Goal: Task Accomplishment & Management: Use online tool/utility

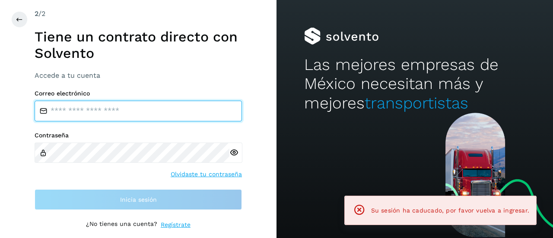
click at [122, 117] on input "email" at bounding box center [138, 111] width 207 height 21
type input "**********"
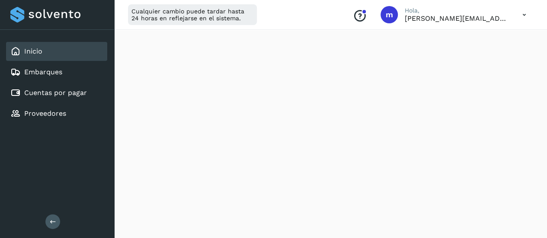
scroll to position [25, 0]
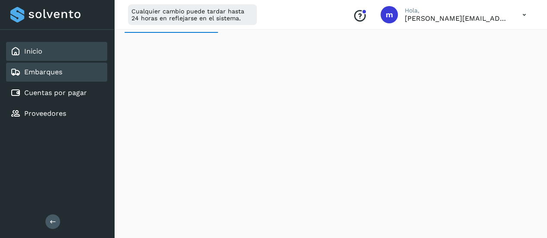
click at [64, 77] on div "Embarques" at bounding box center [56, 72] width 101 height 19
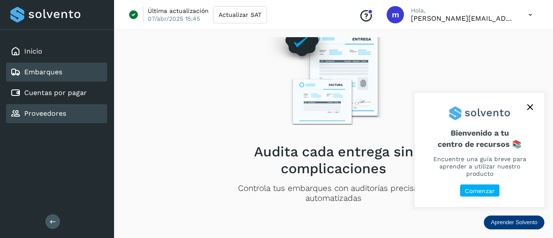
click at [50, 111] on link "Proveedores" at bounding box center [45, 113] width 42 height 8
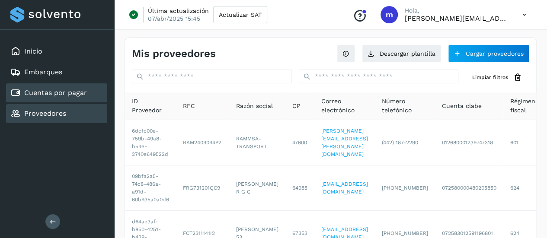
click at [65, 97] on div "Cuentas por pagar" at bounding box center [48, 93] width 77 height 10
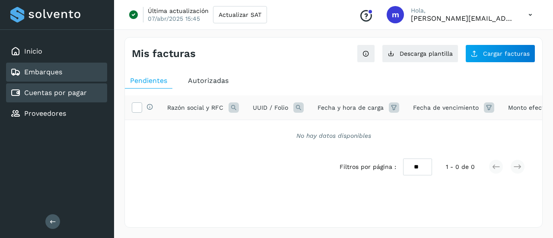
click at [55, 71] on link "Embarques" at bounding box center [43, 72] width 38 height 8
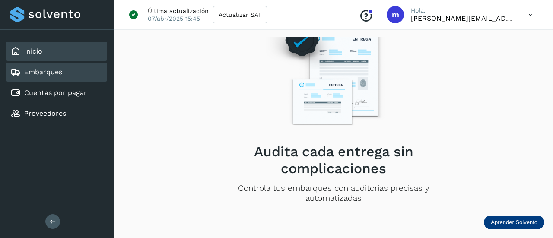
click at [42, 53] on link "Inicio" at bounding box center [33, 51] width 18 height 8
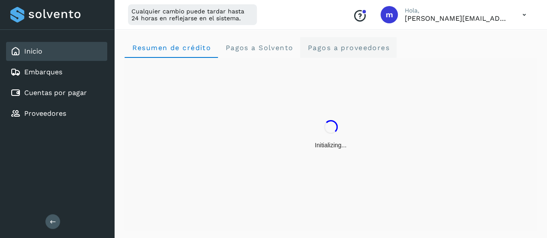
click at [355, 45] on span "Pagos a proveedores" at bounding box center [348, 48] width 83 height 8
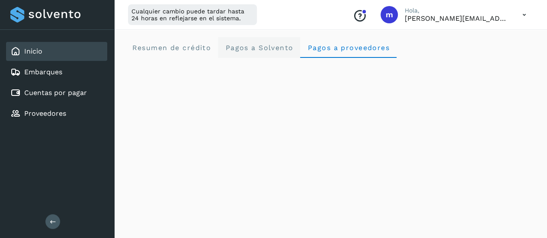
click at [249, 46] on span "Pagos a Solvento" at bounding box center [259, 48] width 68 height 8
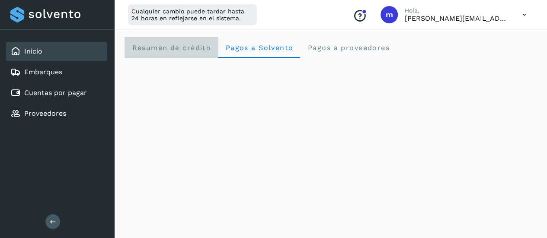
click at [181, 48] on span "Resumen de crédito" at bounding box center [171, 48] width 80 height 8
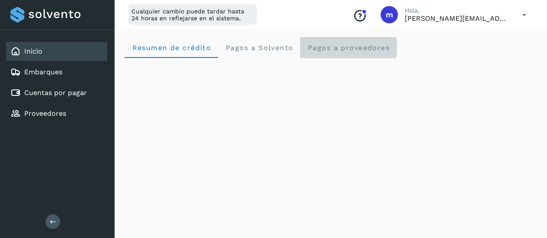
click at [365, 44] on span "Pagos a proveedores" at bounding box center [348, 48] width 83 height 8
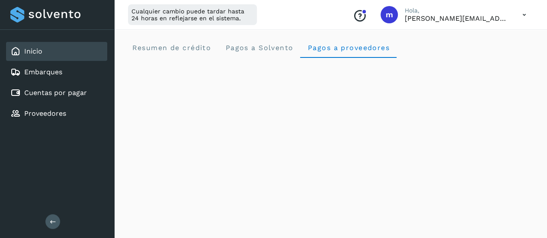
click at [526, 15] on icon at bounding box center [524, 15] width 18 height 18
click at [280, 48] on div at bounding box center [273, 119] width 547 height 238
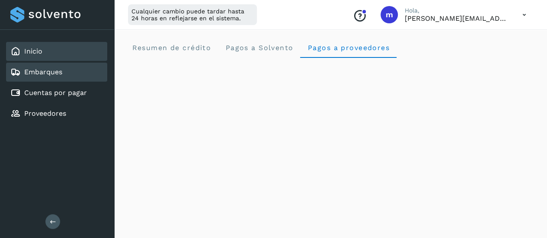
click at [63, 67] on div "Embarques" at bounding box center [56, 72] width 101 height 19
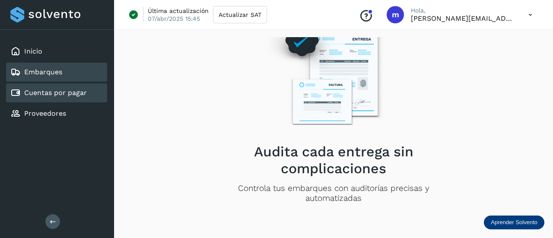
click at [58, 92] on link "Cuentas por pagar" at bounding box center [55, 93] width 63 height 8
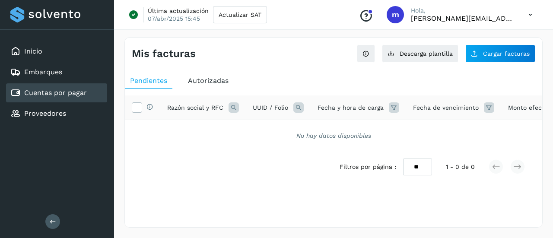
click at [131, 108] on th "Selecciona todas las facturas disponibles para autorización" at bounding box center [142, 108] width 35 height 25
click at [137, 107] on icon at bounding box center [136, 106] width 9 height 9
click at [218, 80] on span "Autorizadas" at bounding box center [208, 81] width 41 height 8
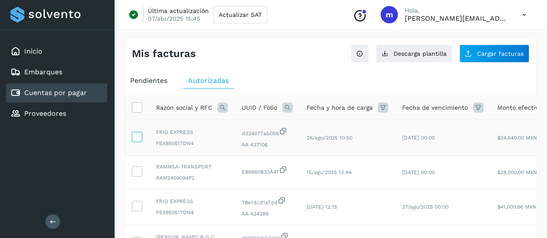
click at [134, 136] on icon at bounding box center [136, 136] width 9 height 9
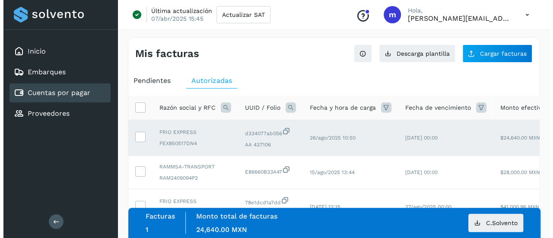
scroll to position [0, 142]
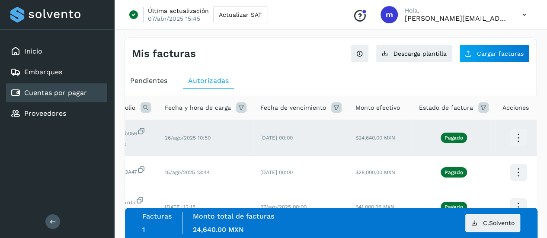
click at [512, 135] on icon at bounding box center [518, 138] width 20 height 20
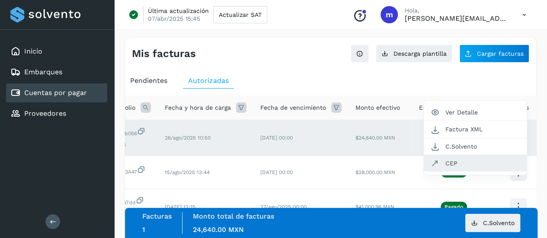
click at [480, 167] on button "CEP" at bounding box center [475, 163] width 103 height 16
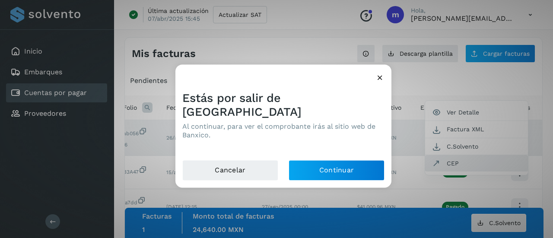
scroll to position [0, 135]
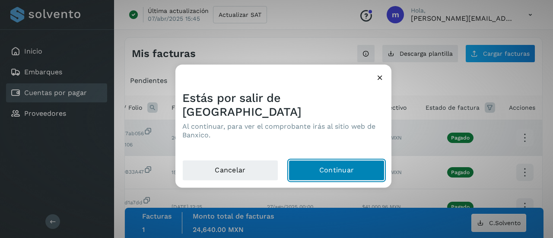
click at [323, 168] on button "Continuar" at bounding box center [337, 170] width 96 height 21
